Goal: Task Accomplishment & Management: Complete application form

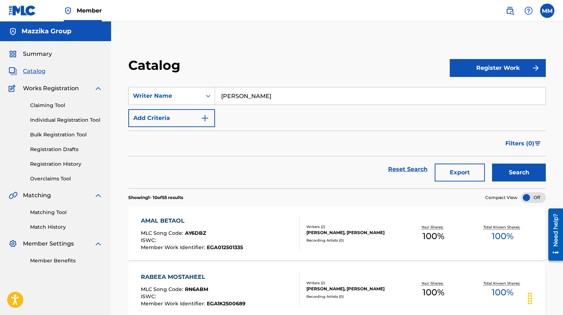
click at [279, 92] on input "[PERSON_NAME]" at bounding box center [380, 95] width 330 height 17
type input "ة"
type input "madian"
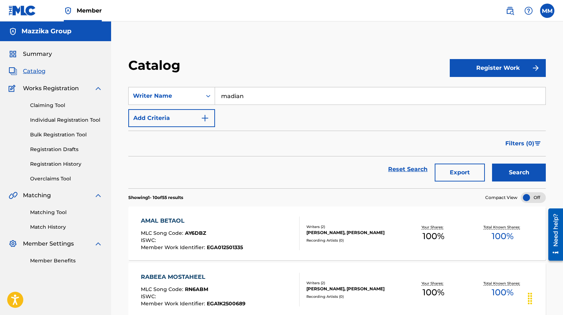
click at [501, 171] on button "Search" at bounding box center [519, 173] width 54 height 18
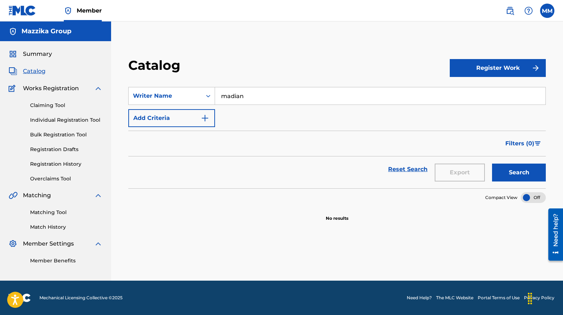
click at [258, 92] on input "madian" at bounding box center [380, 95] width 330 height 17
click at [267, 99] on input "madian" at bounding box center [380, 95] width 330 height 17
click at [242, 91] on input "madian" at bounding box center [380, 95] width 330 height 17
click at [243, 98] on input "madian" at bounding box center [380, 95] width 330 height 17
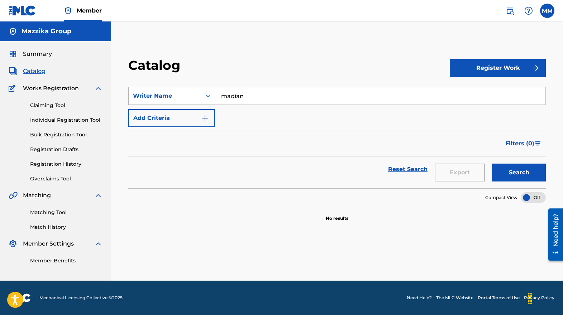
click at [206, 97] on icon "Search Form" at bounding box center [208, 95] width 7 height 7
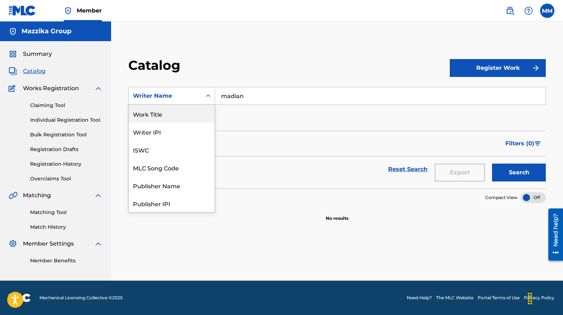
click at [146, 116] on div "Work Title" at bounding box center [172, 114] width 86 height 18
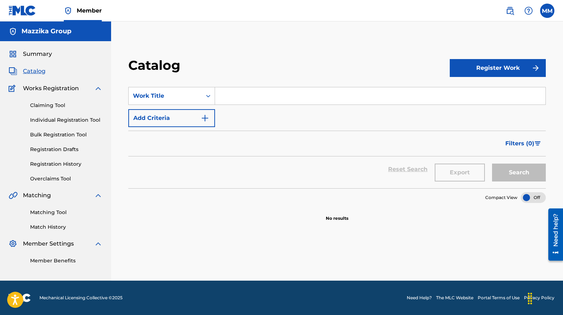
click at [231, 96] on input "Search Form" at bounding box center [380, 95] width 330 height 17
paste input "[PERSON_NAME]"
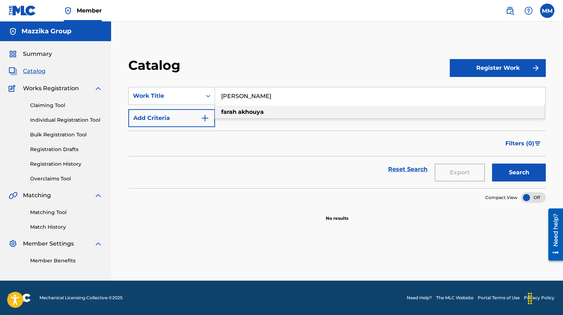
type input "[PERSON_NAME]"
click at [511, 173] on button "Search" at bounding box center [519, 173] width 54 height 18
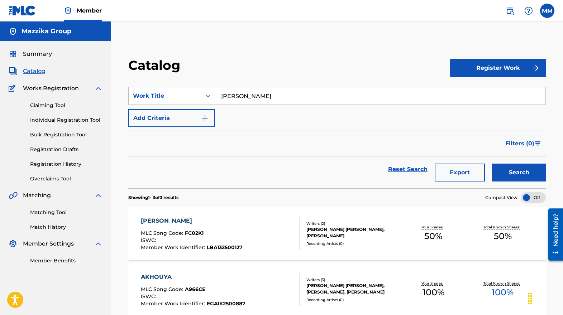
click at [168, 220] on div "[PERSON_NAME]" at bounding box center [192, 221] width 102 height 9
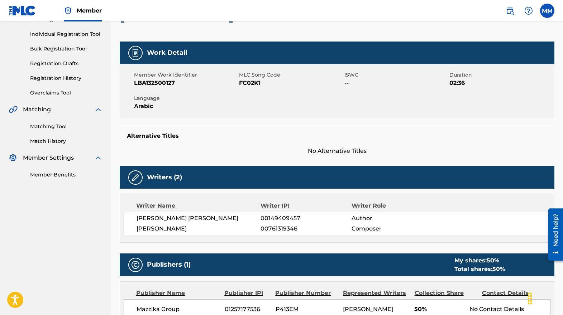
scroll to position [107, 0]
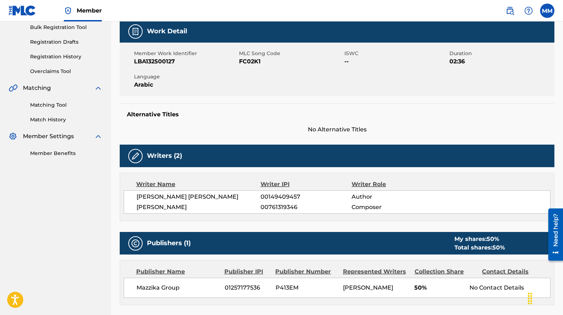
click at [280, 212] on span "00761319346" at bounding box center [305, 207] width 91 height 9
copy span "00761319346"
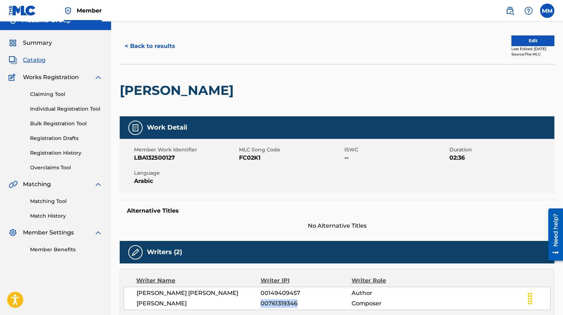
scroll to position [0, 0]
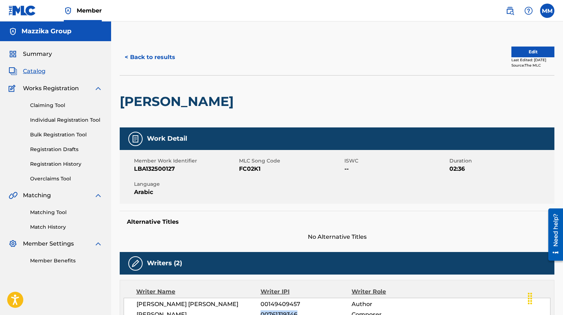
click at [131, 57] on button "< Back to results" at bounding box center [150, 57] width 61 height 18
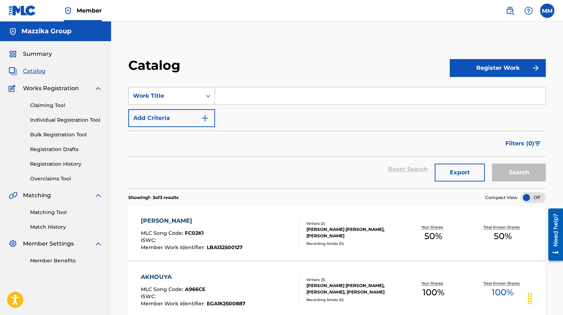
click at [206, 94] on icon "Search Form" at bounding box center [208, 95] width 7 height 7
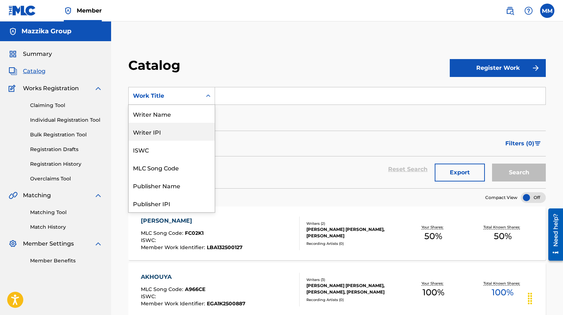
click at [166, 131] on div "Writer IPI" at bounding box center [172, 132] width 86 height 18
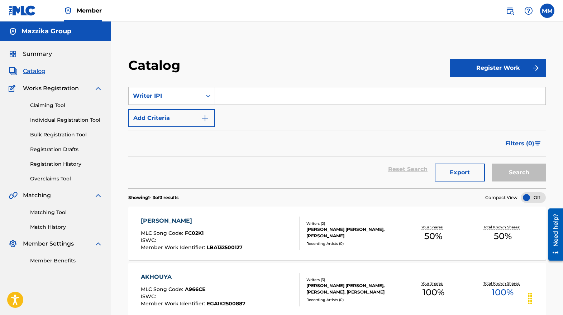
paste input "00761319346"
type input "00761319346"
click at [508, 171] on button "Search" at bounding box center [519, 173] width 54 height 18
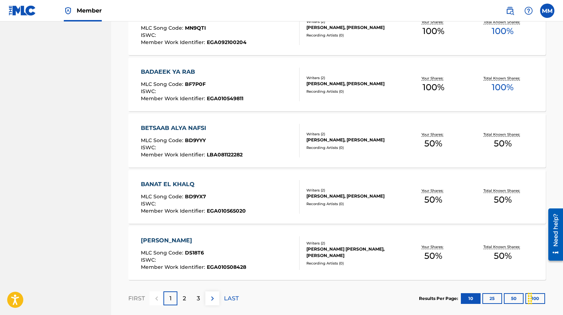
scroll to position [523, 0]
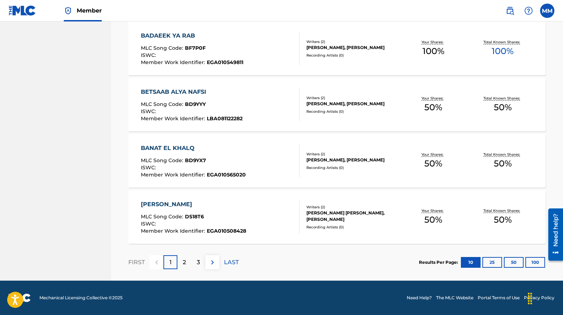
click at [533, 262] on button "100" at bounding box center [535, 262] width 20 height 11
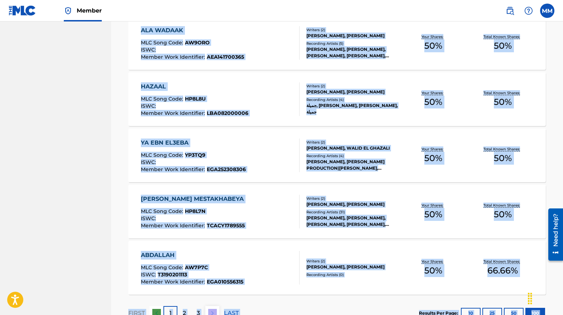
scroll to position [5585, 0]
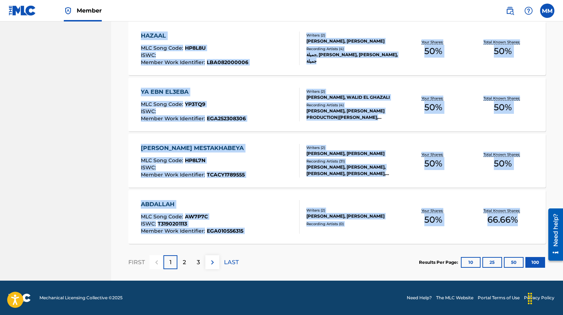
drag, startPoint x: 123, startPoint y: 106, endPoint x: 522, endPoint y: 229, distance: 417.3
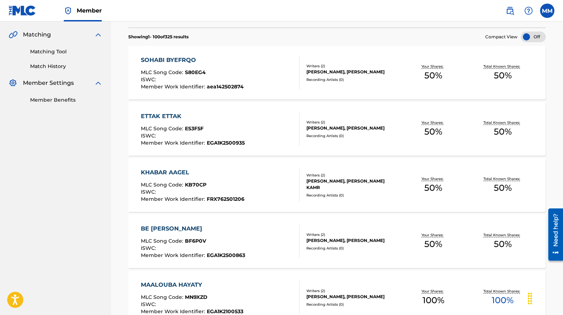
scroll to position [0, 0]
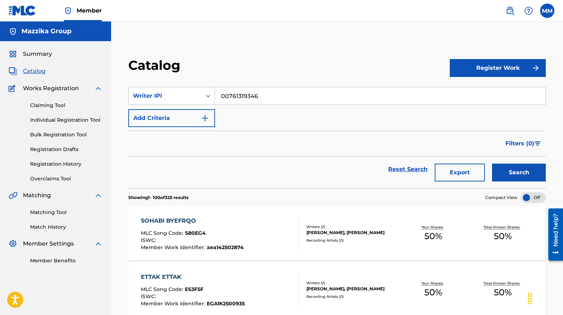
click at [461, 165] on button "Export" at bounding box center [460, 173] width 50 height 18
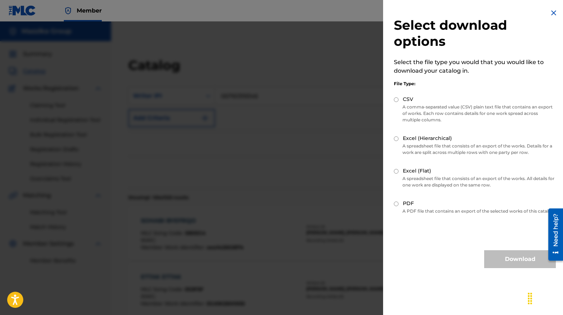
click at [395, 171] on input "Excel (Flat)" at bounding box center [396, 171] width 5 height 5
radio input "true"
click at [495, 264] on button "Download" at bounding box center [520, 259] width 72 height 18
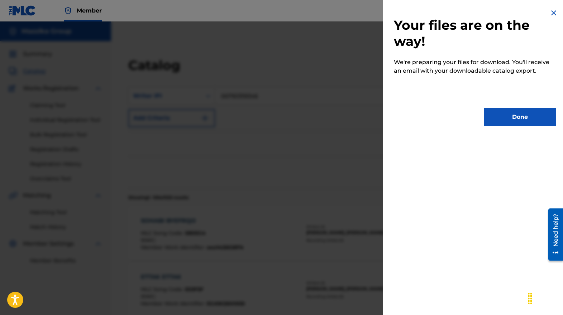
click at [507, 118] on button "Done" at bounding box center [520, 117] width 72 height 18
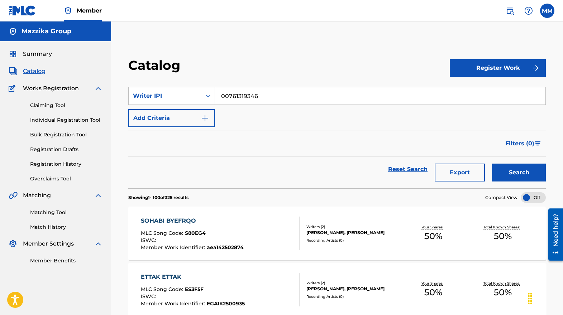
click at [238, 96] on input "00761319346" at bounding box center [380, 95] width 330 height 17
click at [511, 7] on img at bounding box center [509, 10] width 9 height 9
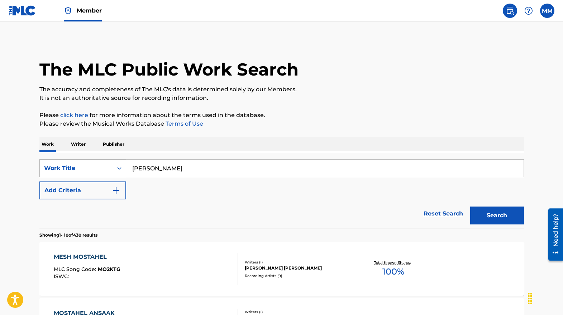
click at [125, 166] on div "Search Form" at bounding box center [119, 168] width 13 height 13
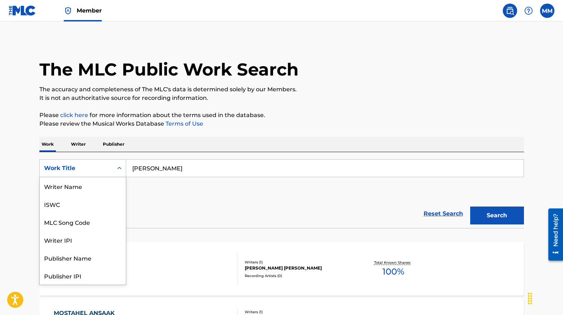
scroll to position [36, 0]
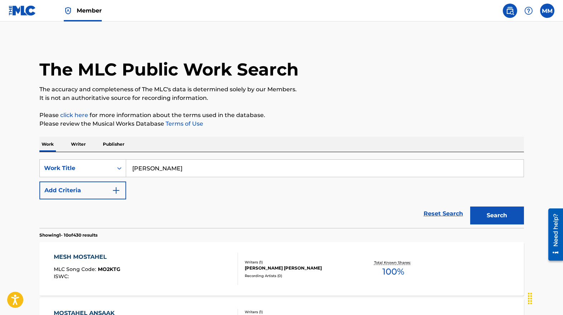
click at [73, 145] on p "Writer" at bounding box center [78, 144] width 19 height 15
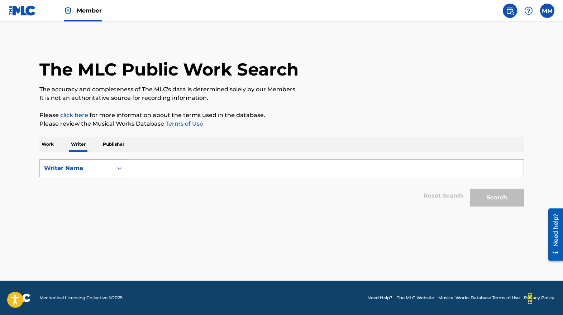
click at [115, 164] on div "Search Form" at bounding box center [119, 168] width 13 height 13
click at [101, 185] on div "Writer IPI" at bounding box center [83, 186] width 86 height 18
click at [168, 171] on input "Search Form" at bounding box center [324, 168] width 397 height 17
paste input "00761319346"
type input "00761319346"
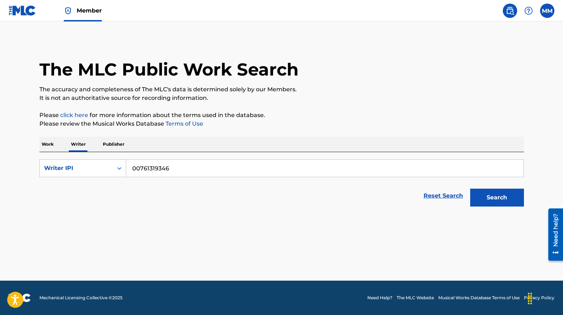
click at [489, 200] on button "Search" at bounding box center [497, 198] width 54 height 18
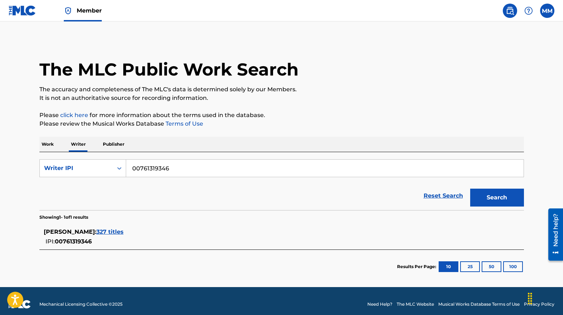
click at [109, 231] on span "327 titles" at bounding box center [109, 232] width 27 height 7
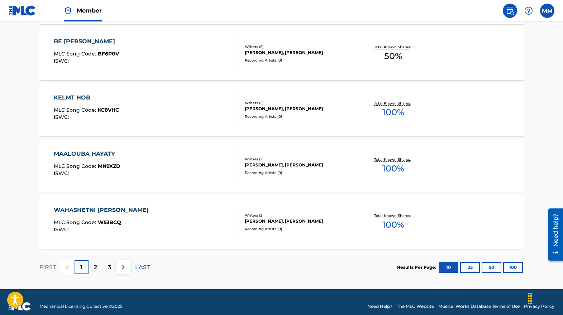
scroll to position [562, 0]
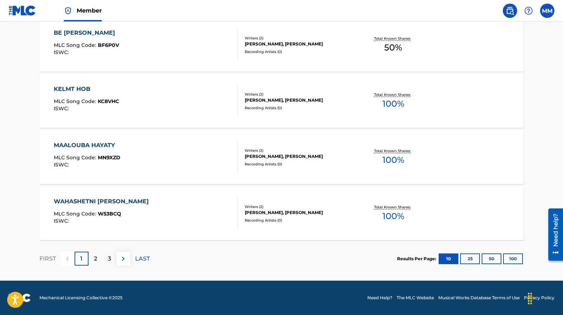
click at [512, 256] on button "100" at bounding box center [513, 259] width 20 height 11
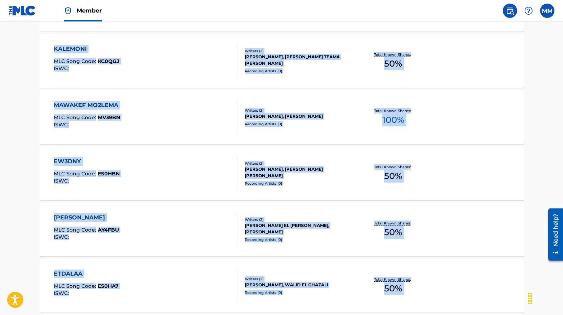
scroll to position [5624, 0]
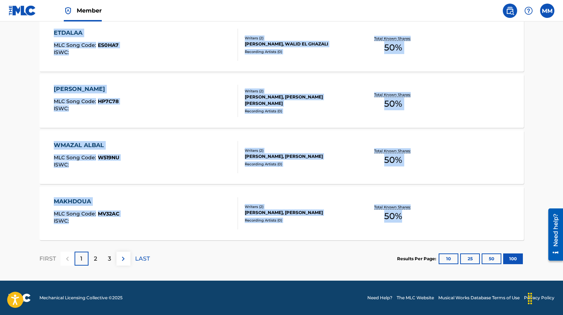
drag, startPoint x: 15, startPoint y: 254, endPoint x: 402, endPoint y: 219, distance: 389.2
copy section "SOHABI BYEFRQO MLC Song Code : S80EG4 ISWC : Writers ( 2 ) [PERSON_NAME], [PERS…"
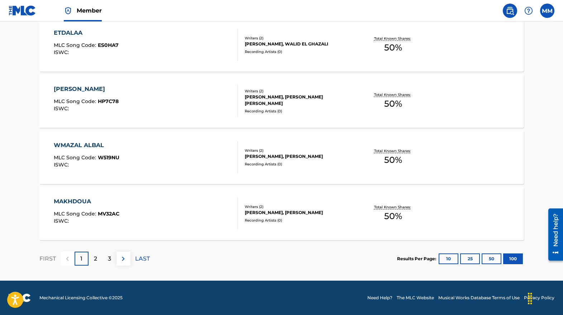
click at [96, 259] on p "2" at bounding box center [95, 259] width 3 height 9
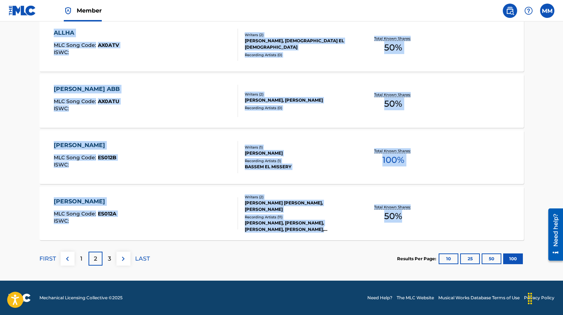
drag, startPoint x: 33, startPoint y: 107, endPoint x: 401, endPoint y: 216, distance: 383.3
copy section "EL SHYAKA MLC Song Code : ES0HAZ ISWC : Writers ( 2 ) [PERSON_NAME] [PERSON_NAM…"
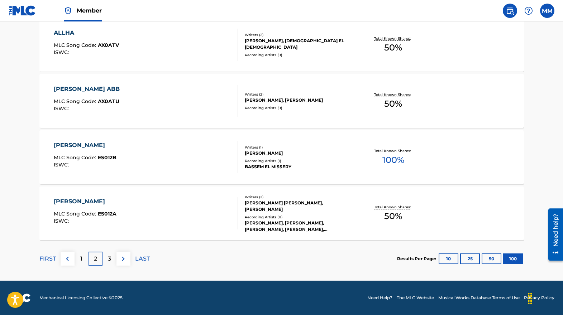
click at [111, 258] on div "3" at bounding box center [109, 259] width 14 height 14
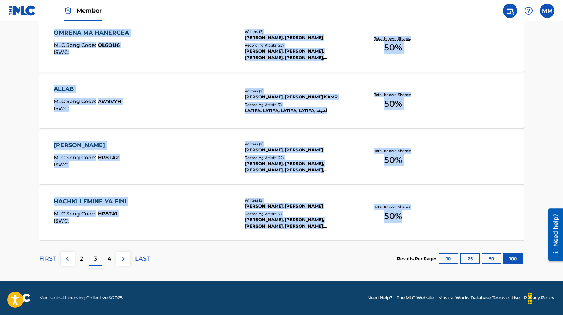
drag, startPoint x: 29, startPoint y: 106, endPoint x: 408, endPoint y: 220, distance: 396.5
copy section "LORE IPSU DOL SIT Amet Cons : AD9ELI SEDD : Eiusmod ( 6 ) TEMPOR INCIDI, UTLABO…"
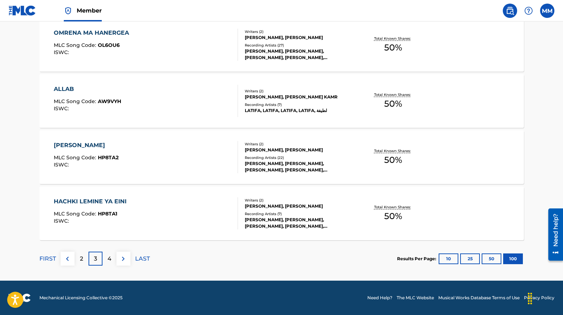
click at [109, 259] on p "4" at bounding box center [109, 259] width 4 height 9
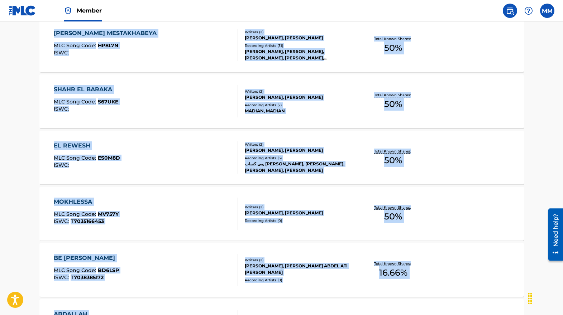
scroll to position [1518, 0]
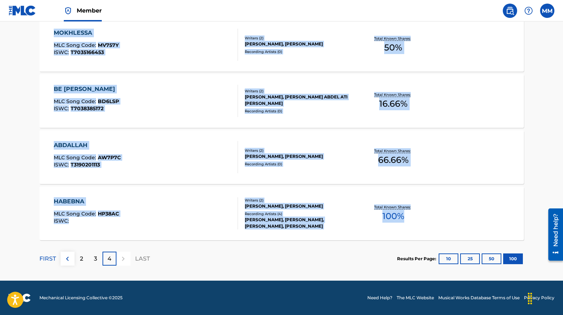
drag, startPoint x: 21, startPoint y: 140, endPoint x: 405, endPoint y: 214, distance: 390.8
copy section "FARHETY BEEK MLC Song Code : FA57WD ISWC : Writers ( 2 ) [PERSON_NAME], [PERSON…"
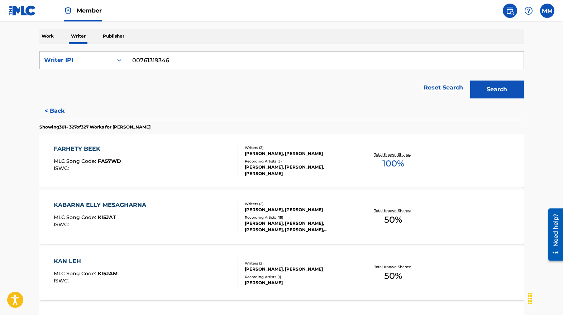
scroll to position [87, 0]
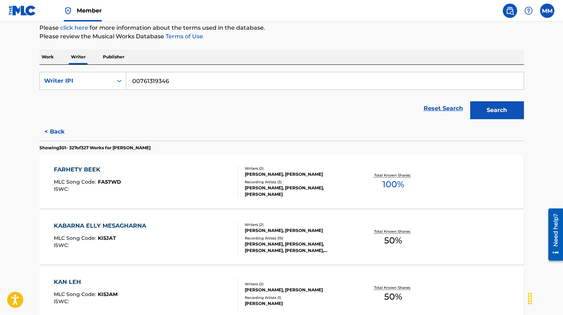
click at [66, 167] on div "FARHETY BEEK" at bounding box center [87, 170] width 67 height 9
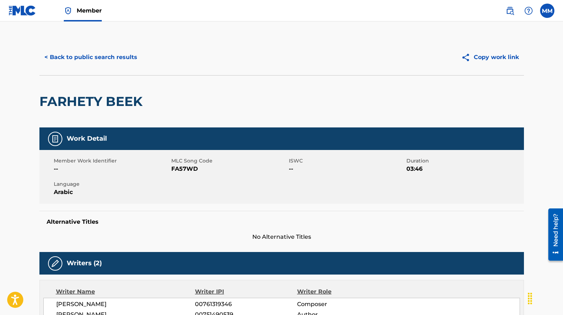
click at [55, 57] on button "< Back to public search results" at bounding box center [90, 57] width 103 height 18
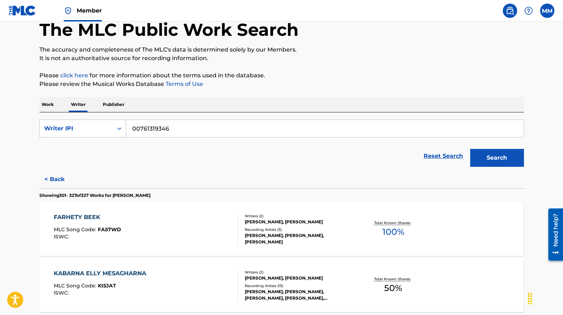
scroll to position [31, 0]
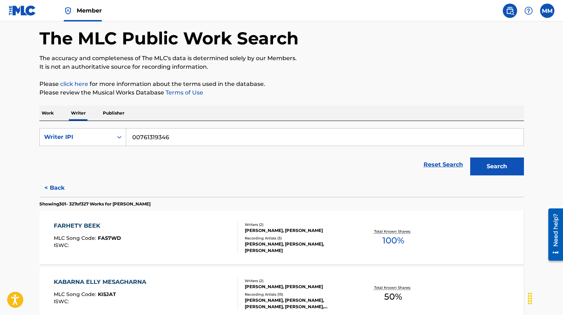
click at [513, 13] on img at bounding box center [509, 10] width 9 height 9
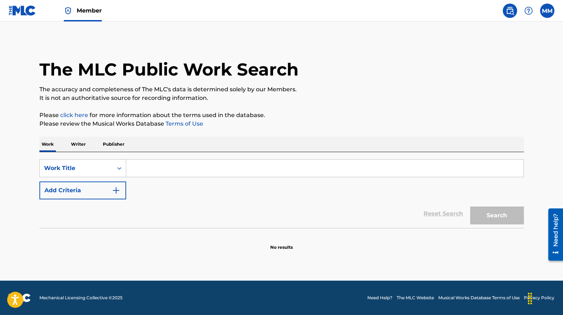
paste input "MOKHLESSA"
type input "MOKHLESSA"
click at [499, 206] on div "Search" at bounding box center [494, 214] width 57 height 29
click at [496, 215] on button "Search" at bounding box center [497, 216] width 54 height 18
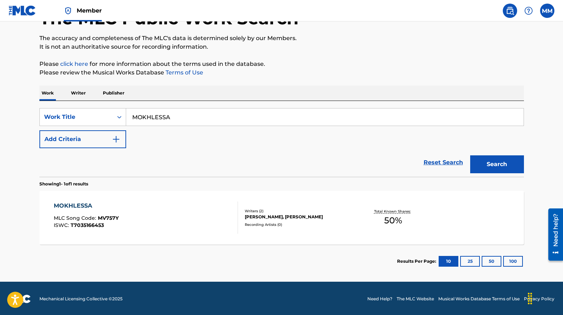
scroll to position [52, 0]
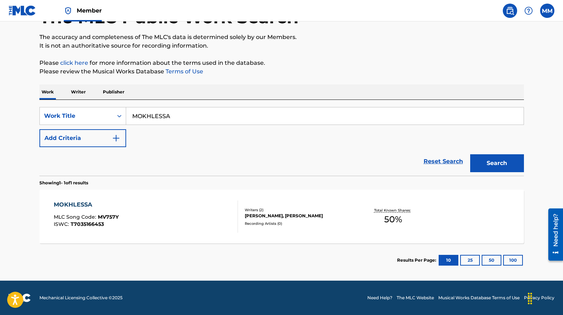
click at [82, 206] on div "MOKHLESSA" at bounding box center [86, 205] width 65 height 9
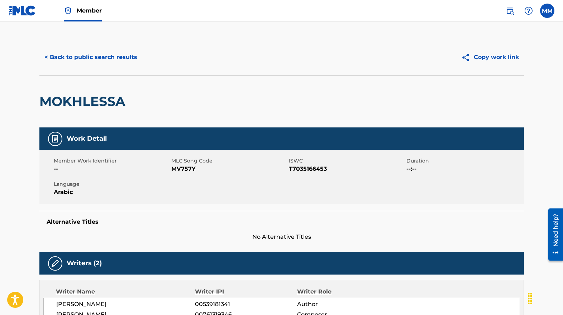
click at [24, 13] on img at bounding box center [23, 10] width 28 height 10
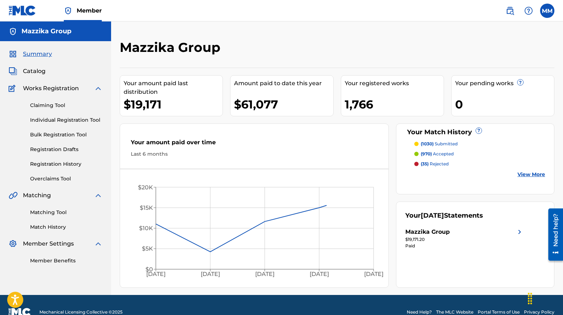
click at [47, 107] on link "Claiming Tool" at bounding box center [66, 106] width 72 height 8
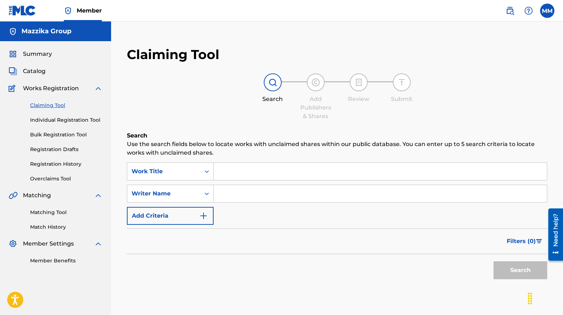
click at [249, 172] on input "Search Form" at bounding box center [380, 171] width 333 height 17
paste input "MOKHLESSA"
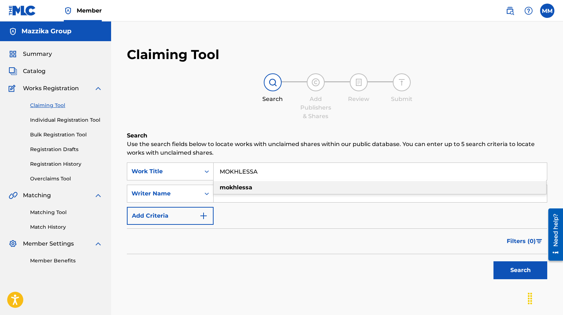
type input "MOKHLESSA"
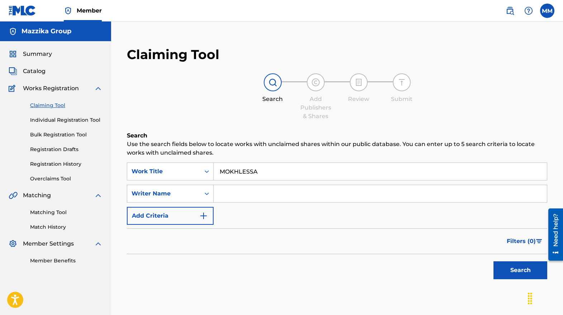
click at [515, 271] on button "Search" at bounding box center [520, 271] width 54 height 18
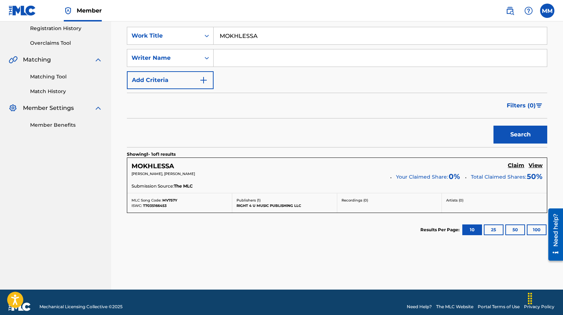
scroll to position [143, 0]
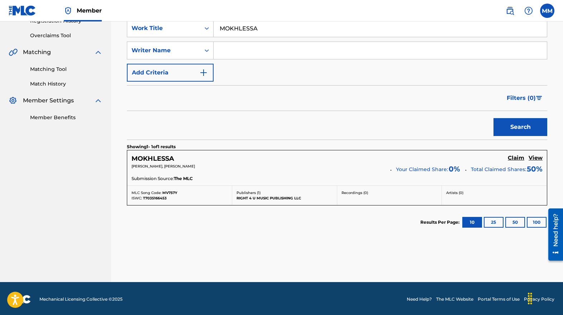
click at [322, 311] on footer "Mechanical Licensing Collective © 2025 Need Help? The MLC Website Portal Terms …" at bounding box center [281, 299] width 563 height 34
click at [157, 159] on h5 "MOKHLESSA" at bounding box center [152, 159] width 43 height 8
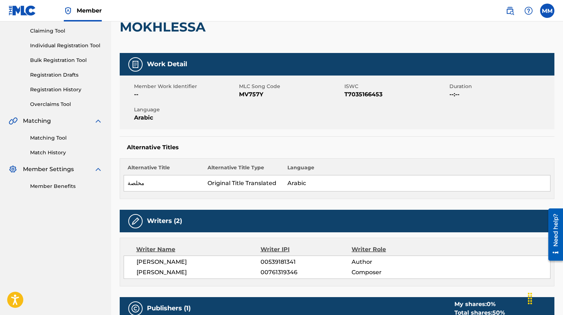
scroll to position [48, 0]
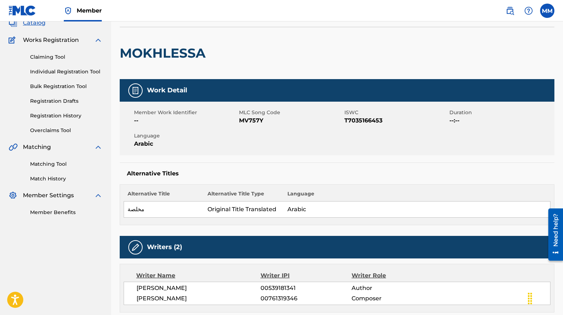
scroll to position [104, 0]
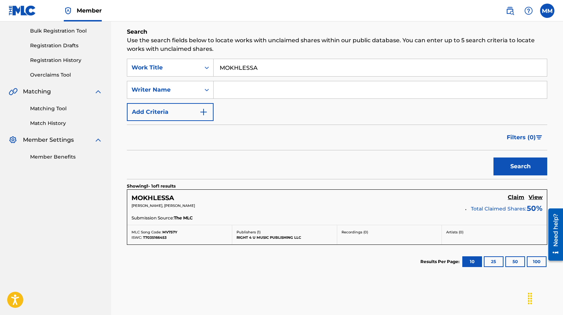
click at [516, 197] on h5 "Claim" at bounding box center [516, 197] width 16 height 7
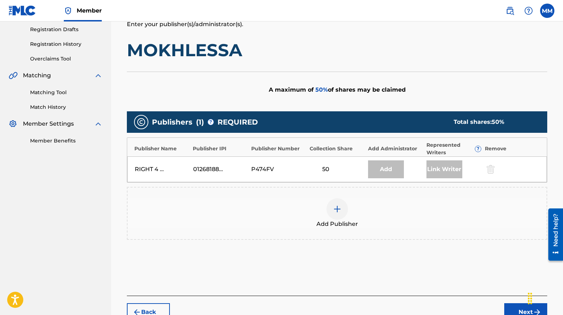
scroll to position [107, 0]
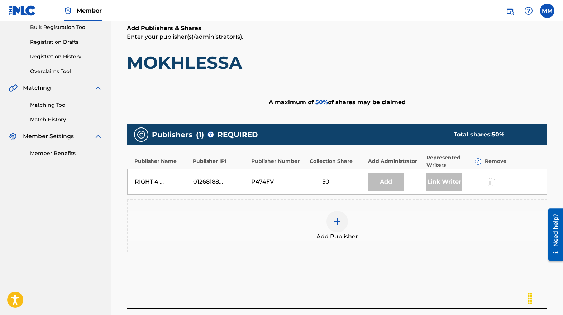
click at [408, 305] on div "Add Publishers & Shares Enter your publisher(s)/administrator(s). MOKHLESSA A m…" at bounding box center [337, 166] width 420 height 284
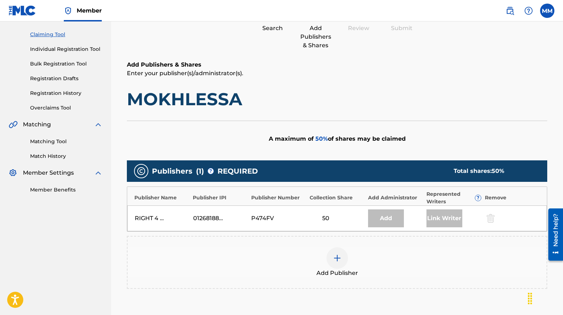
scroll to position [72, 0]
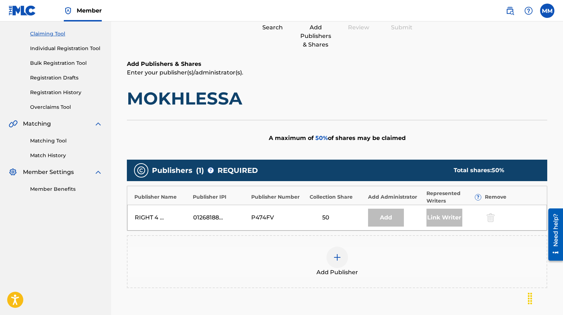
click at [336, 259] on img at bounding box center [337, 257] width 9 height 9
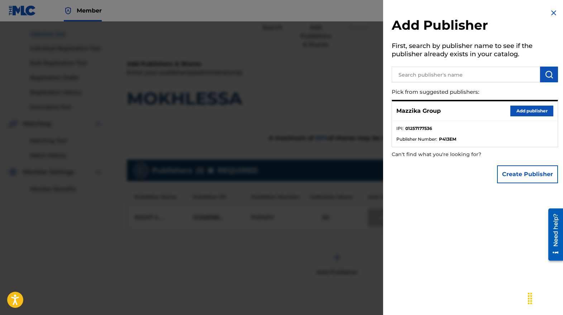
click at [534, 111] on button "Add publisher" at bounding box center [531, 111] width 43 height 11
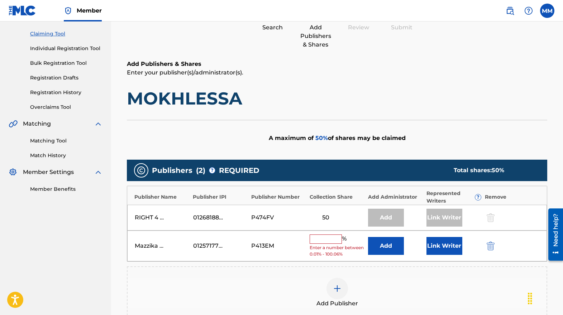
click at [326, 239] on input "text" at bounding box center [326, 239] width 32 height 9
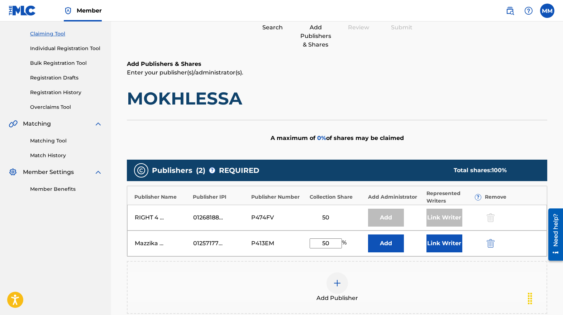
type input "50"
click at [432, 243] on button "Link Writer" at bounding box center [444, 244] width 36 height 18
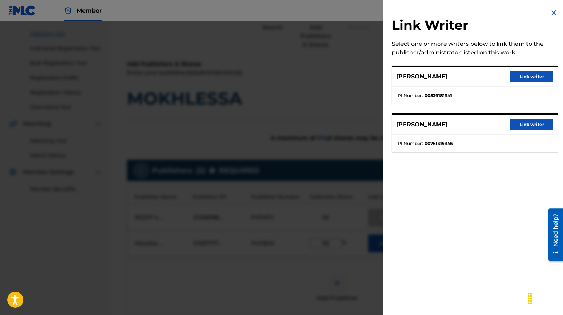
click at [534, 121] on button "Link writer" at bounding box center [531, 124] width 43 height 11
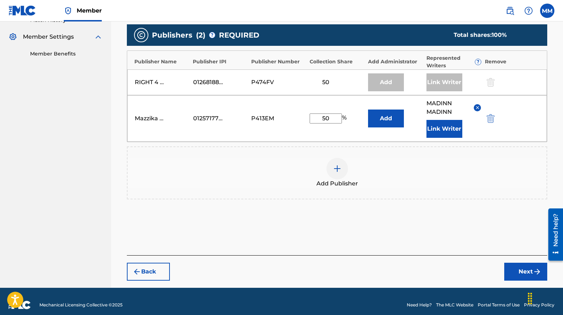
scroll to position [214, 0]
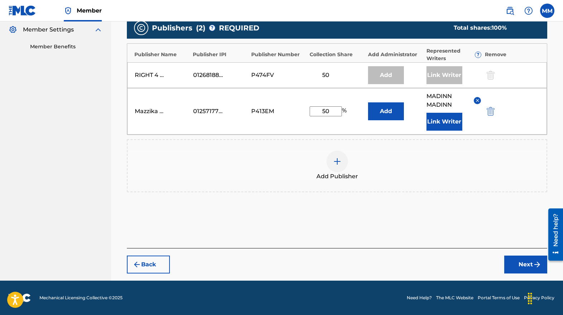
click at [509, 267] on button "Next" at bounding box center [525, 265] width 43 height 18
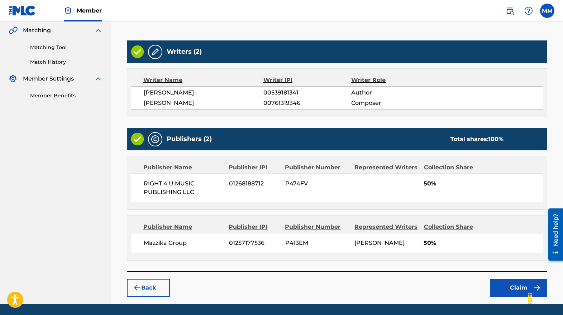
scroll to position [153, 0]
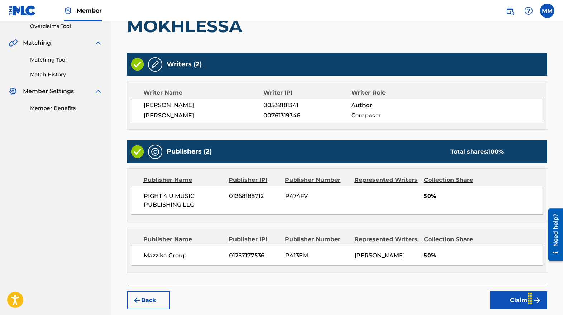
click at [288, 313] on div "Claiming Tool Search Add Publishers & Shares Review Submit Review Review your i…" at bounding box center [337, 102] width 435 height 430
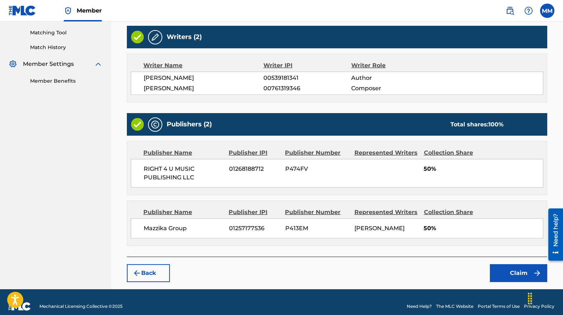
scroll to position [188, 0]
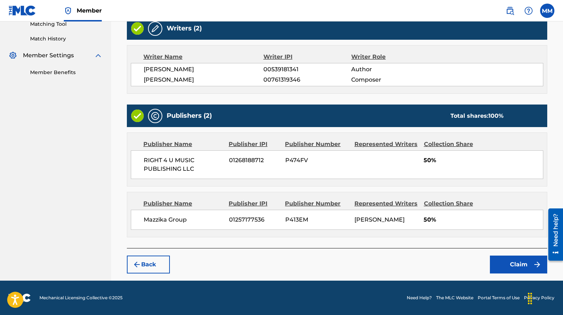
click at [148, 262] on button "Back" at bounding box center [148, 265] width 43 height 18
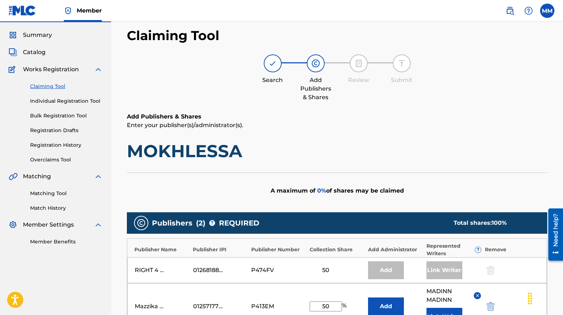
scroll to position [0, 0]
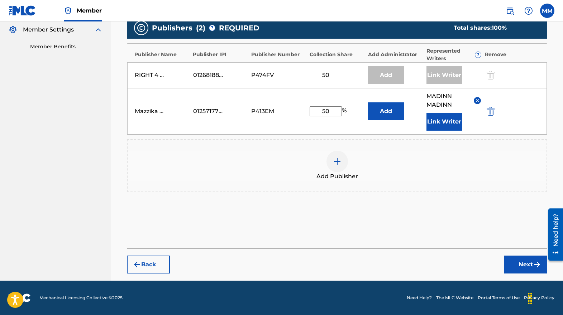
click at [154, 267] on button "Back" at bounding box center [148, 265] width 43 height 18
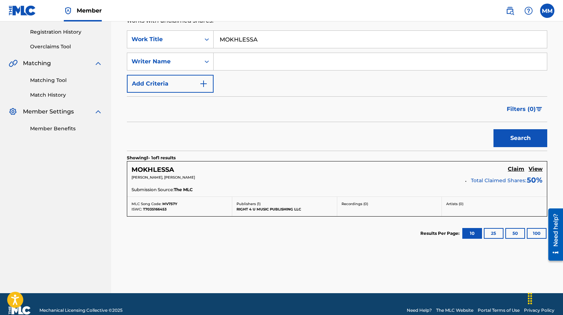
scroll to position [145, 0]
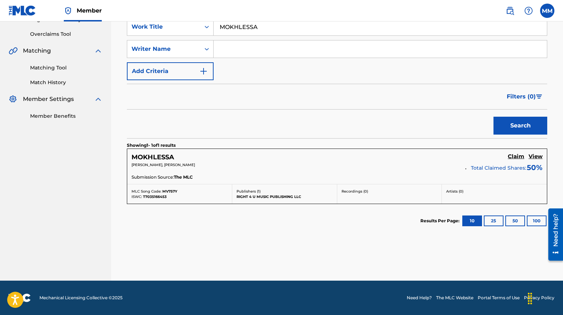
click at [516, 157] on h5 "Claim" at bounding box center [516, 156] width 16 height 7
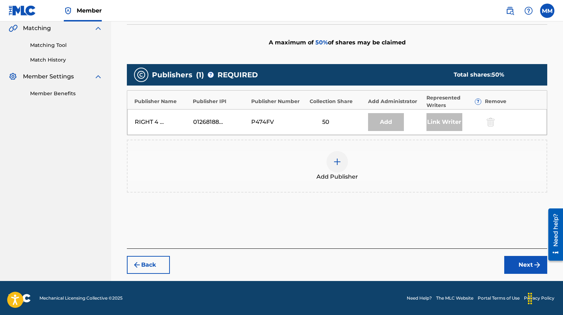
scroll to position [168, 0]
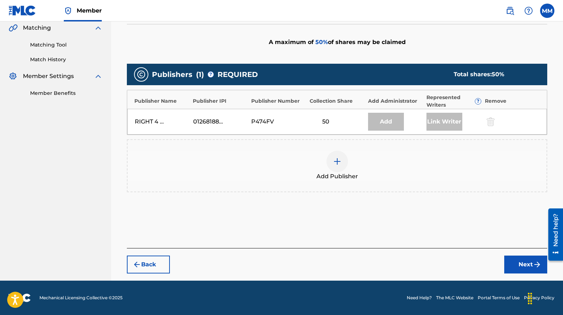
click at [338, 162] on img at bounding box center [337, 161] width 9 height 9
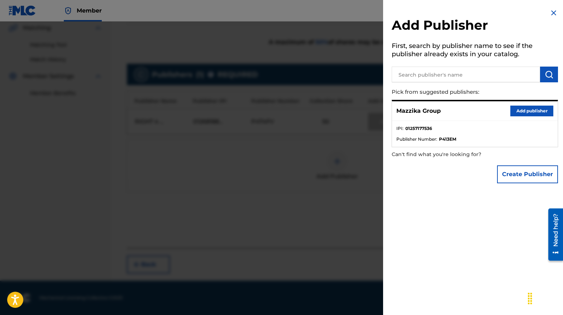
click at [521, 113] on button "Add publisher" at bounding box center [531, 111] width 43 height 11
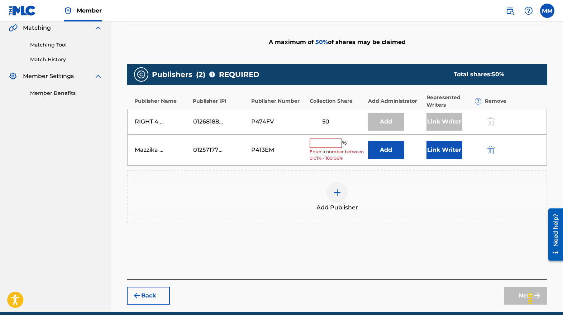
click at [321, 145] on input "text" at bounding box center [326, 143] width 32 height 9
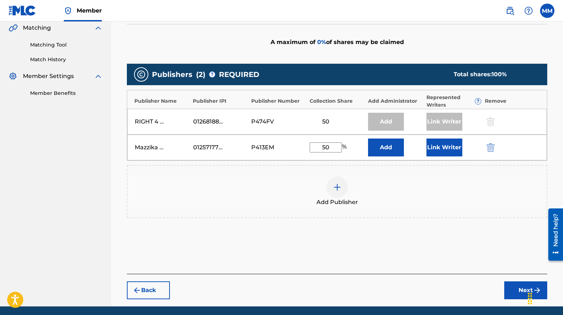
type input "50"
click at [435, 150] on button "Link Writer" at bounding box center [444, 148] width 36 height 18
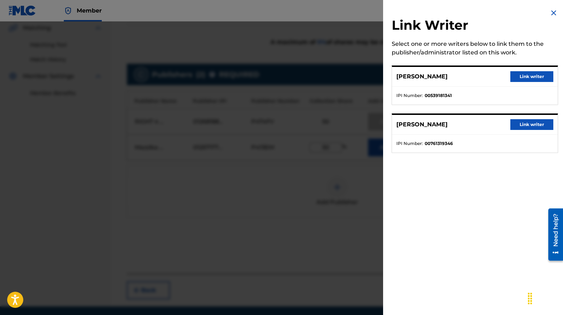
click at [531, 121] on button "Link writer" at bounding box center [531, 124] width 43 height 11
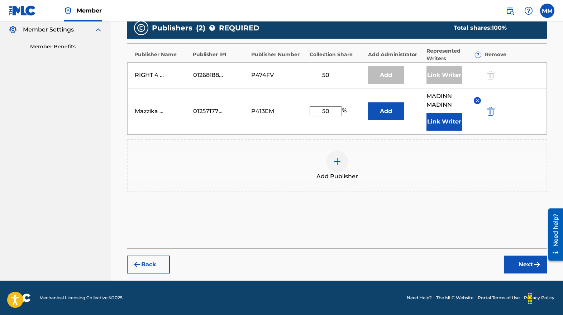
click at [521, 268] on button "Next" at bounding box center [525, 265] width 43 height 18
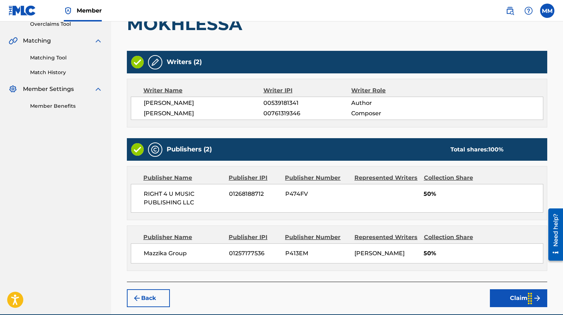
scroll to position [153, 0]
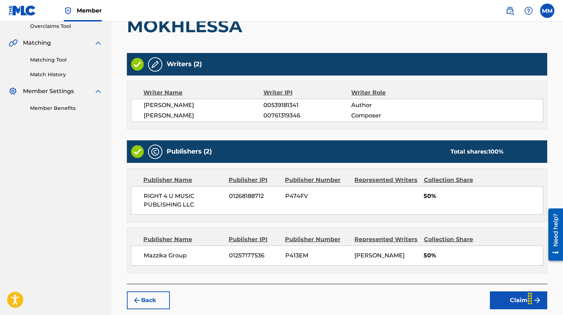
click at [51, 73] on link "Match History" at bounding box center [66, 75] width 72 height 8
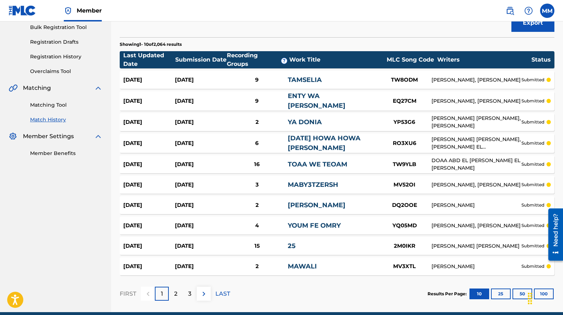
scroll to position [138, 0]
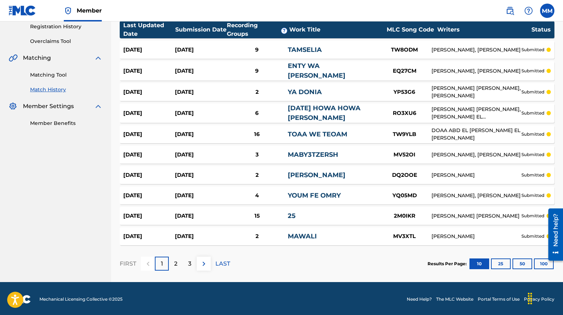
click at [545, 261] on div at bounding box center [553, 235] width 20 height 58
click at [540, 263] on button "100" at bounding box center [544, 264] width 20 height 11
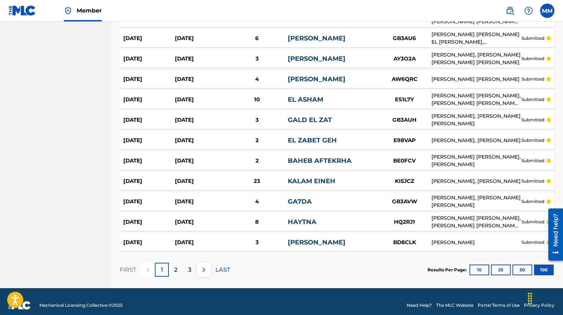
scroll to position [1977, 0]
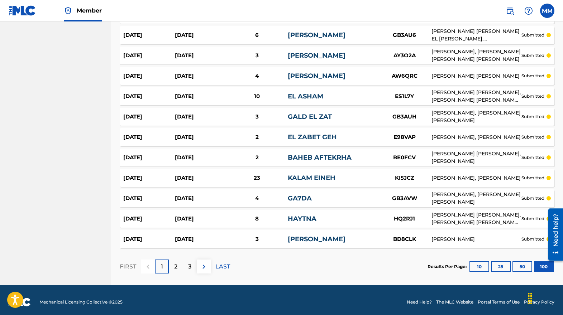
click at [178, 264] on div "2" at bounding box center [176, 267] width 14 height 14
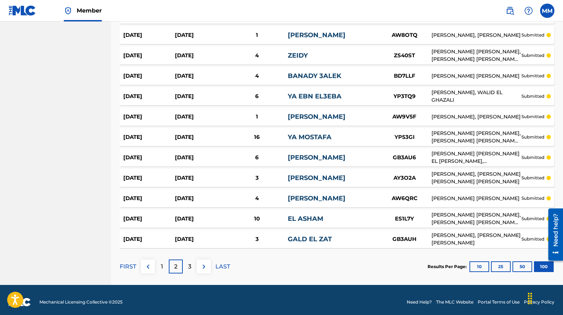
click at [190, 264] on p "3" at bounding box center [189, 267] width 3 height 9
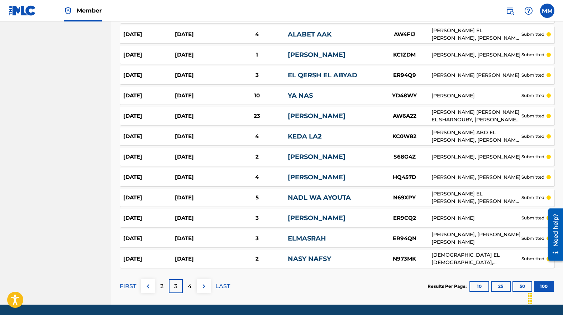
scroll to position [1980, 0]
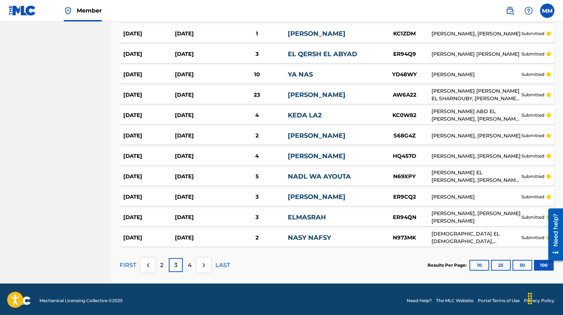
click at [191, 262] on p "4" at bounding box center [190, 265] width 4 height 9
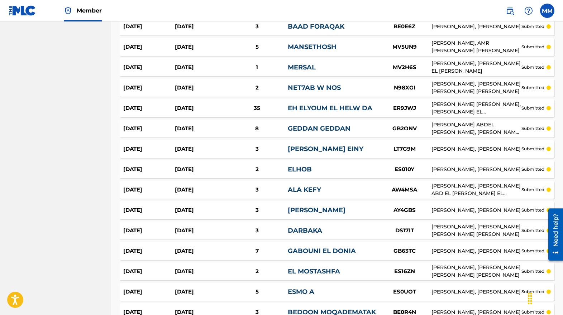
scroll to position [1934, 0]
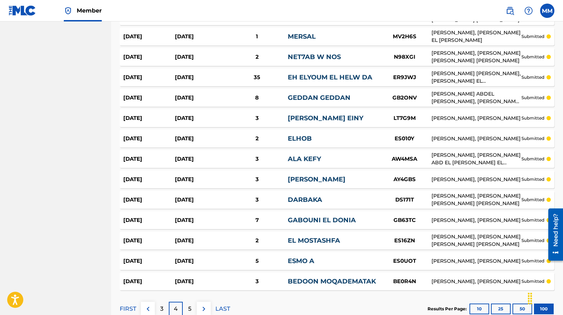
click at [189, 305] on p "5" at bounding box center [189, 309] width 3 height 9
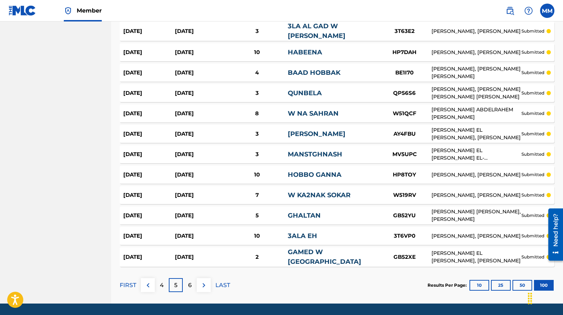
scroll to position [1965, 0]
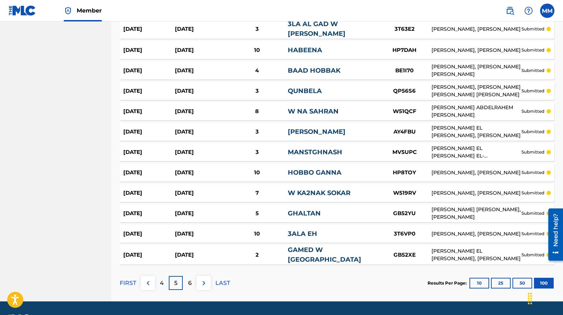
click at [191, 279] on p "6" at bounding box center [190, 283] width 4 height 9
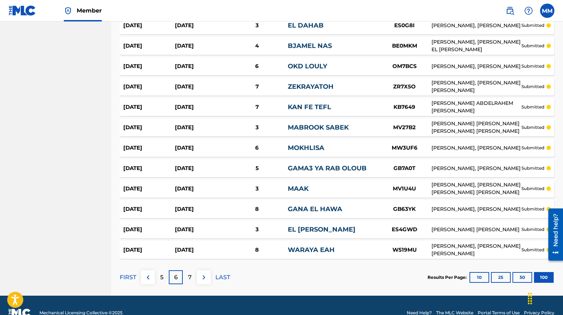
scroll to position [1970, 0]
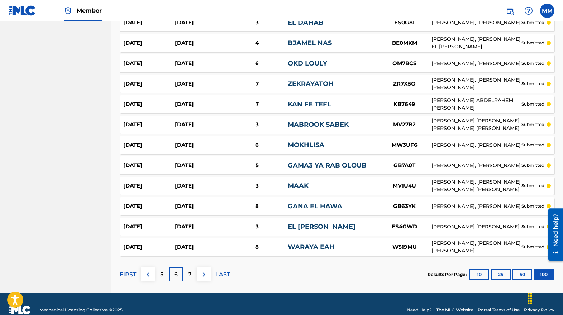
click at [203, 270] on img at bounding box center [204, 274] width 9 height 9
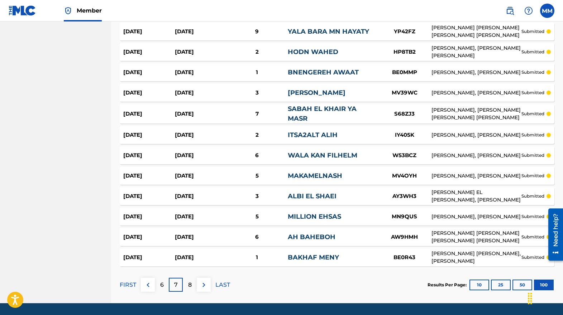
scroll to position [1980, 0]
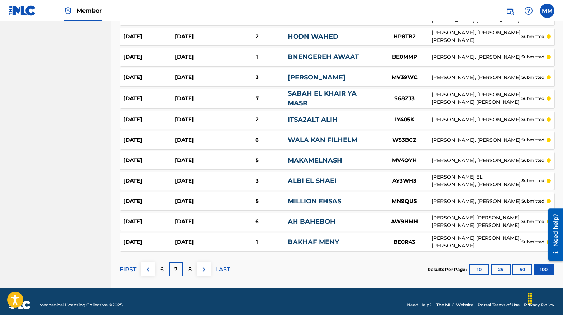
click at [202, 265] on img at bounding box center [204, 269] width 9 height 9
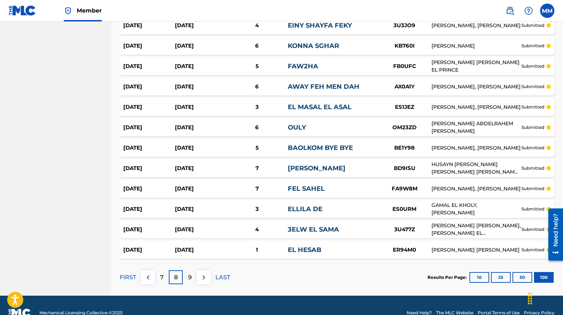
scroll to position [1981, 0]
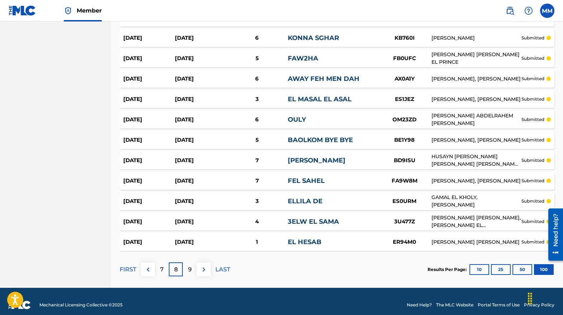
click at [190, 265] on p "9" at bounding box center [190, 269] width 4 height 9
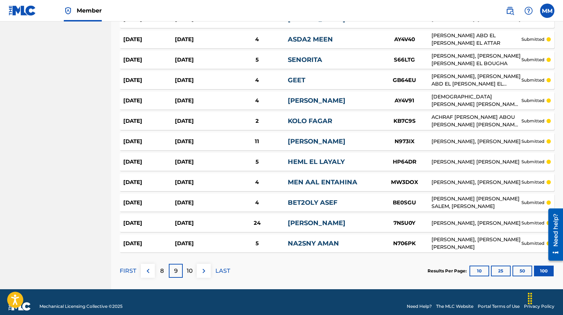
click at [189, 267] on p "10" at bounding box center [190, 271] width 6 height 9
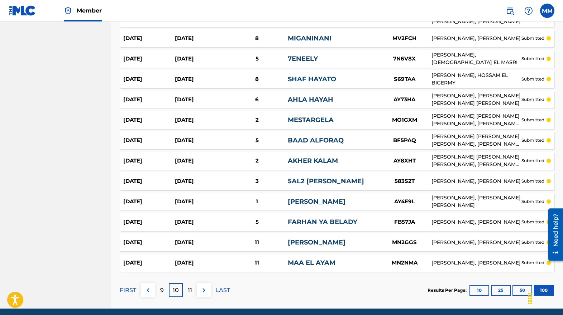
scroll to position [1970, 0]
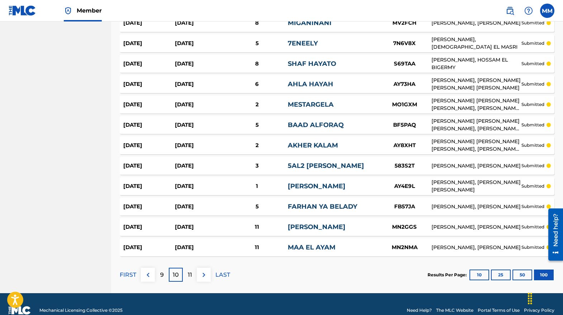
click at [190, 271] on p "11" at bounding box center [190, 275] width 4 height 9
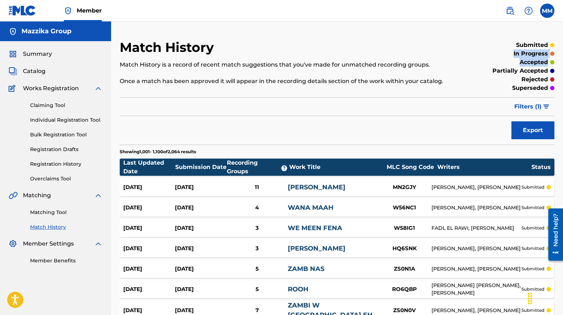
drag, startPoint x: 562, startPoint y: 29, endPoint x: 561, endPoint y: 58, distance: 28.7
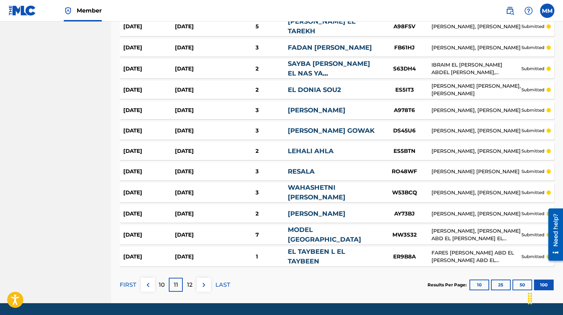
scroll to position [1978, 0]
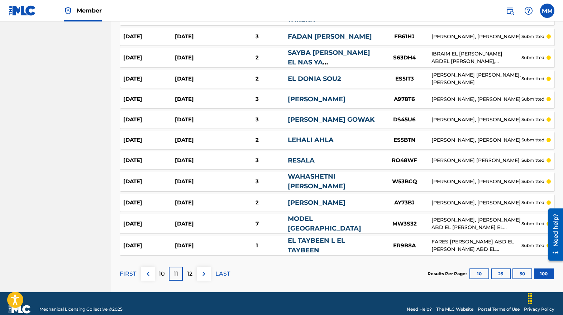
click at [192, 267] on div "12" at bounding box center [190, 274] width 14 height 14
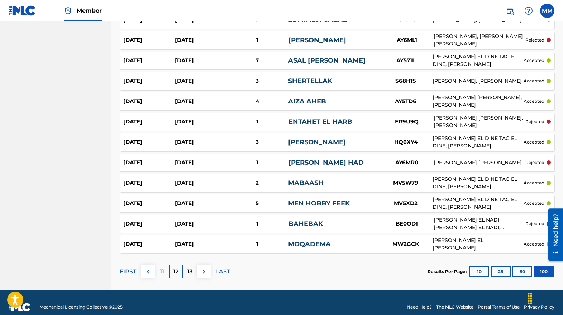
scroll to position [1977, 0]
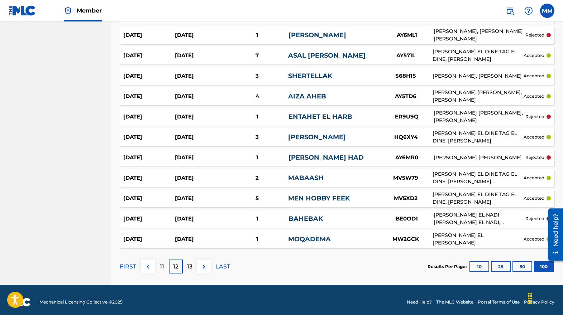
click at [126, 264] on p "FIRST" at bounding box center [128, 267] width 16 height 9
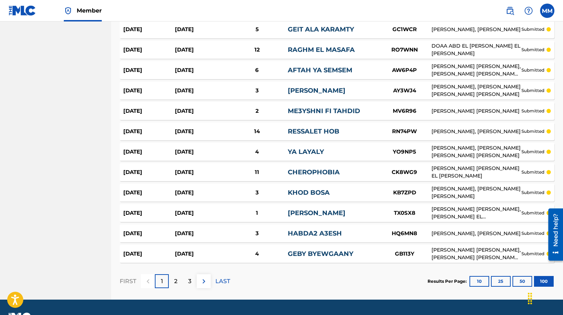
scroll to position [1966, 0]
